Goal: Navigation & Orientation: Find specific page/section

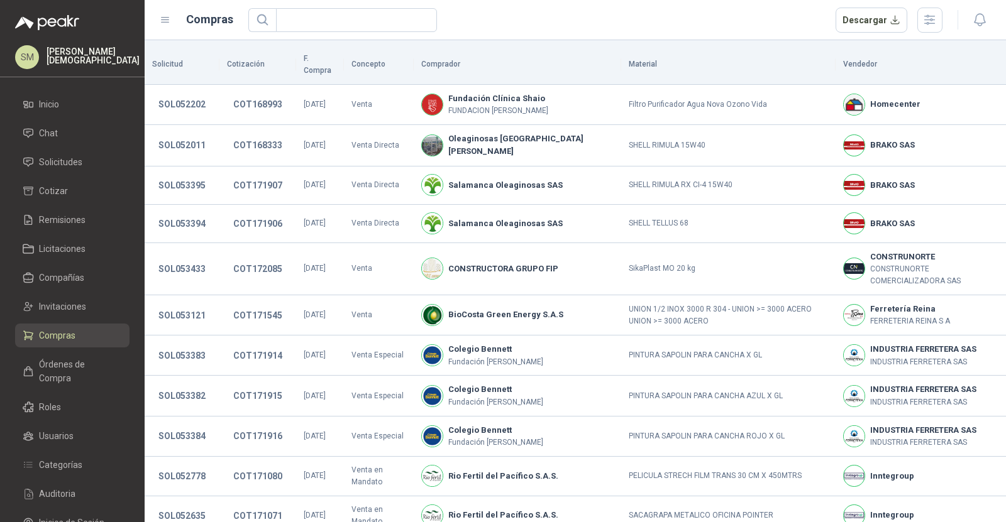
scroll to position [213, 0]
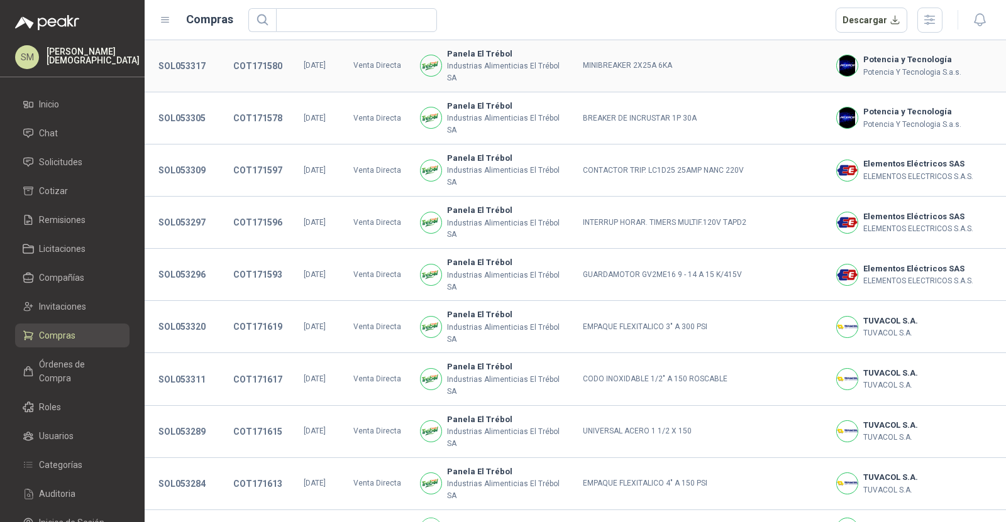
scroll to position [190, 0]
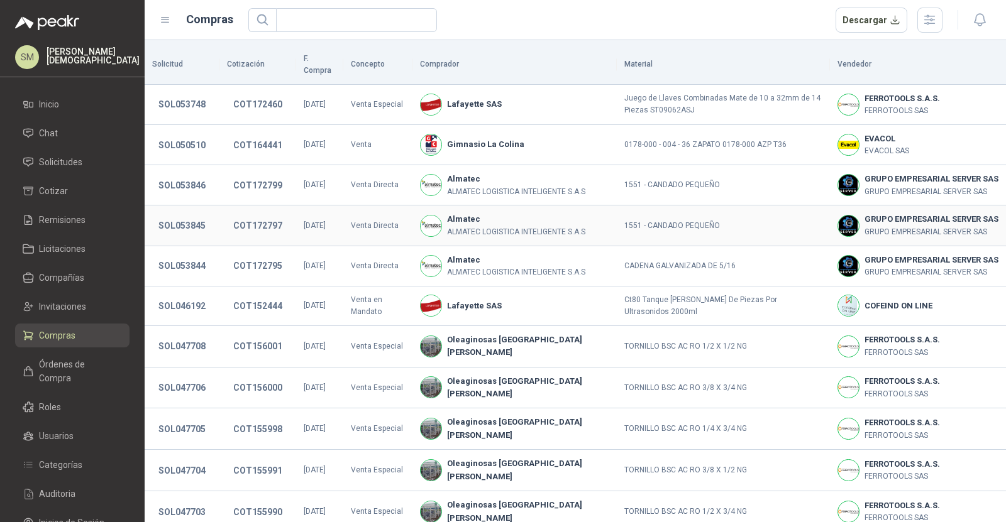
scroll to position [231, 0]
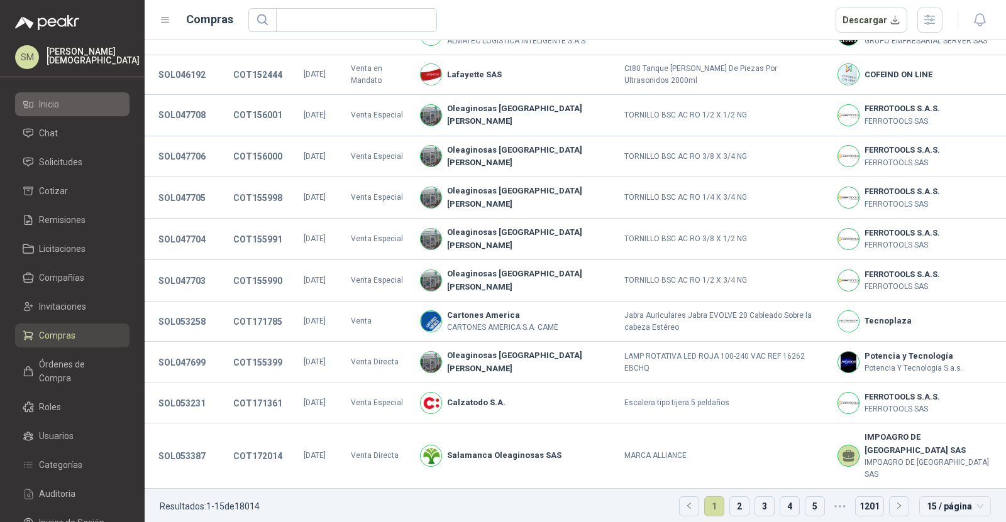
click at [62, 102] on li "Inicio" at bounding box center [72, 104] width 99 height 14
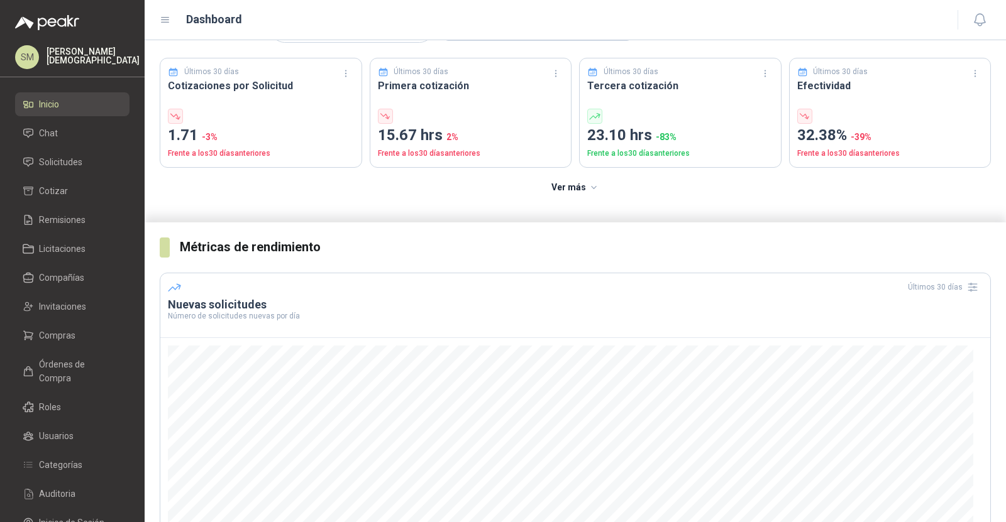
scroll to position [45, 0]
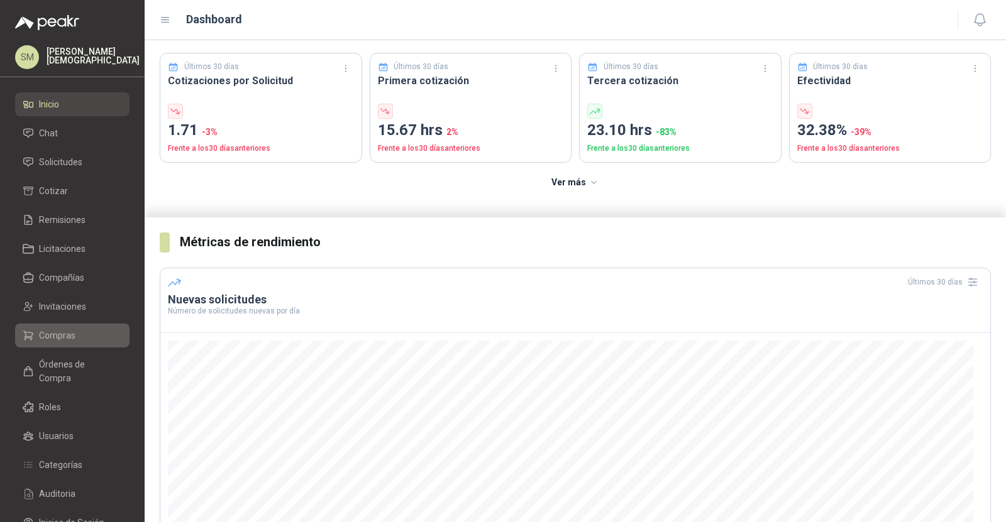
click at [55, 330] on span "Compras" at bounding box center [57, 336] width 36 height 14
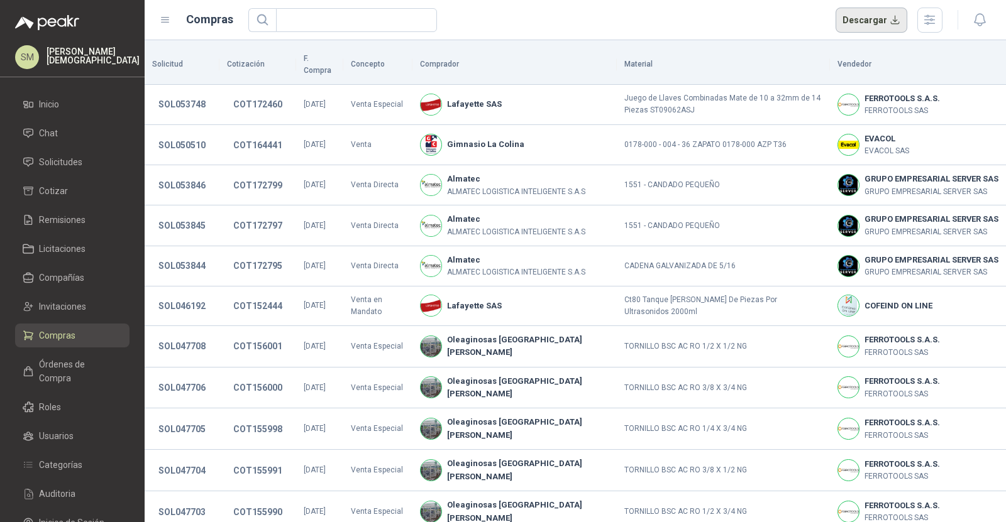
click at [876, 31] on button "Descargar" at bounding box center [872, 20] width 72 height 25
